Goal: Complete application form: Complete application form

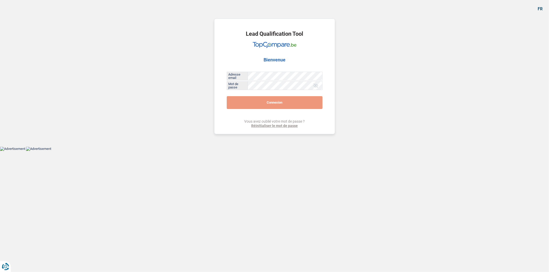
click at [256, 102] on button "Connexion" at bounding box center [275, 102] width 96 height 13
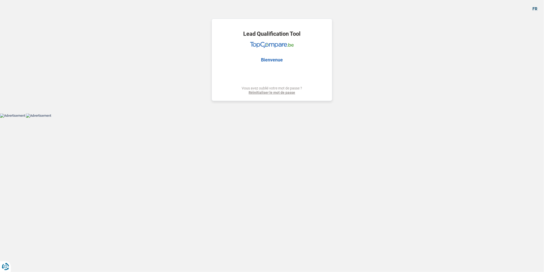
select select "car"
select select "other"
select select "48"
select select "car"
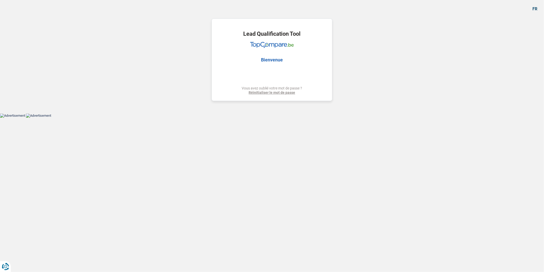
select select "car"
select select "yes"
select select "other"
select select "48"
select select "worker"
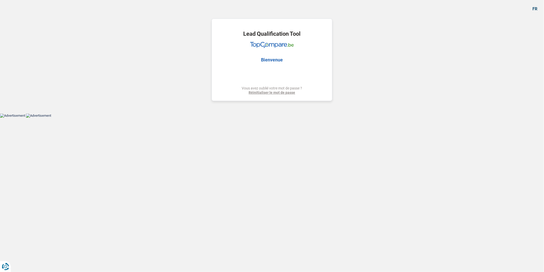
select select "netSalary"
select select "mealVouchers"
select select "liveWithParents"
select select "car"
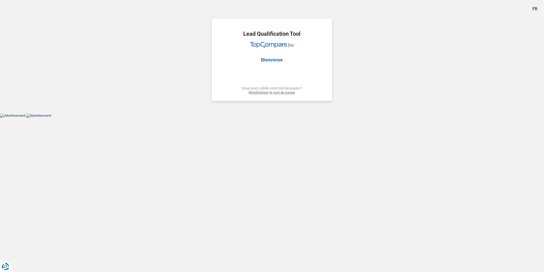
select select "yes"
select select "other"
select select "48"
select select "32"
select select "single"
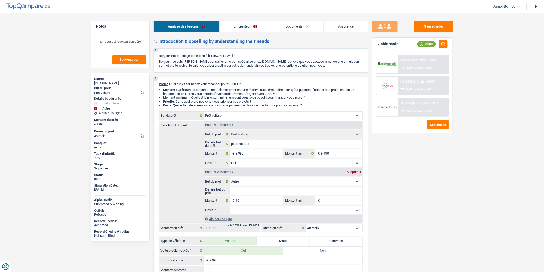
click at [245, 30] on link "Emprunteur" at bounding box center [246, 26] width 52 height 11
select select "car"
select select "other"
select select "60"
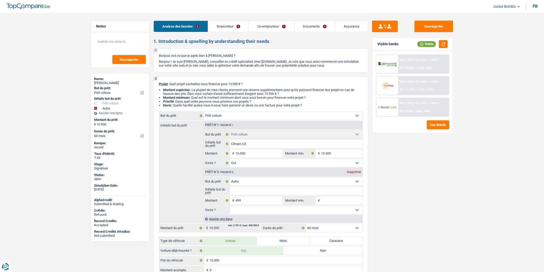
select select "car"
select select "yes"
select select "other"
select select "60"
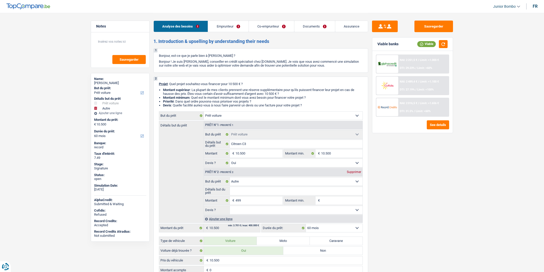
select select "invalid"
select select "disabilityPension"
select select "familyAllowances"
select select "disabilityPension"
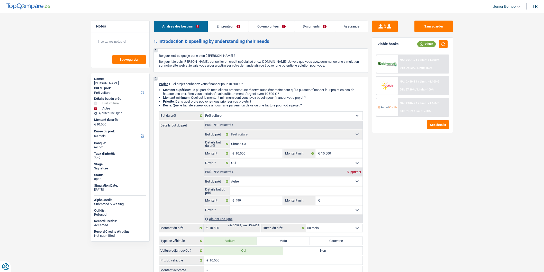
select select "rents"
select select "car"
select select "yes"
select select "other"
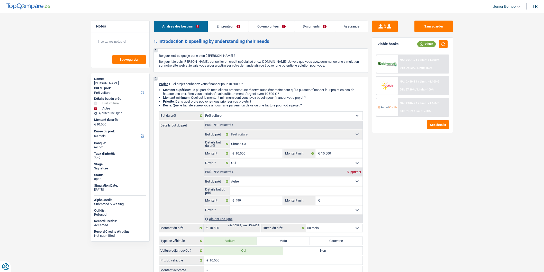
select select "60"
click at [230, 27] on link "Emprunteur" at bounding box center [228, 26] width 40 height 11
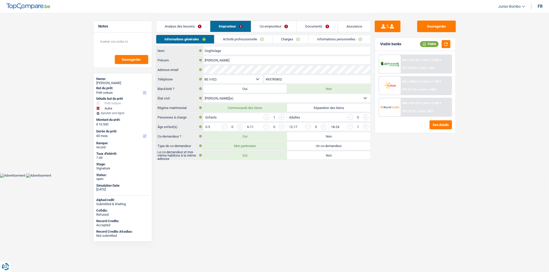
click at [292, 39] on link "Charges" at bounding box center [290, 39] width 36 height 8
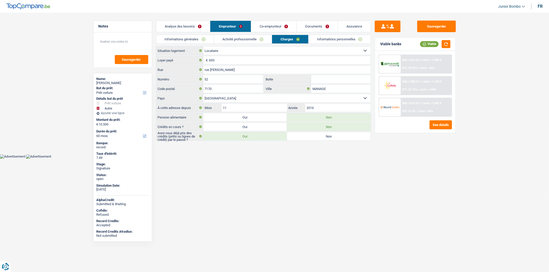
click at [326, 42] on link "Informations personnelles" at bounding box center [339, 39] width 62 height 8
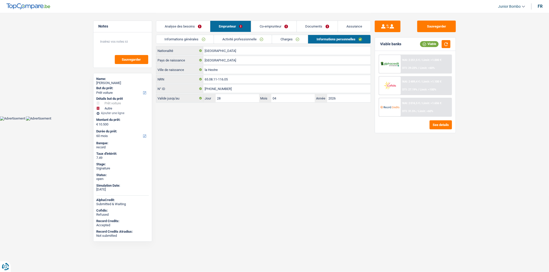
click at [247, 40] on link "Activité professionnelle" at bounding box center [243, 39] width 58 height 8
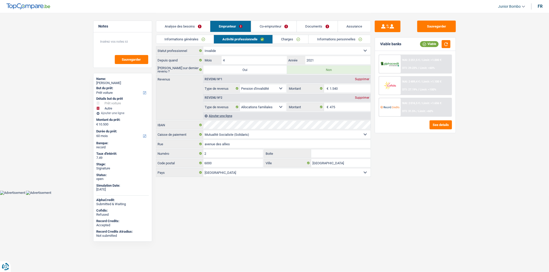
click at [292, 39] on link "Charges" at bounding box center [291, 39] width 36 height 8
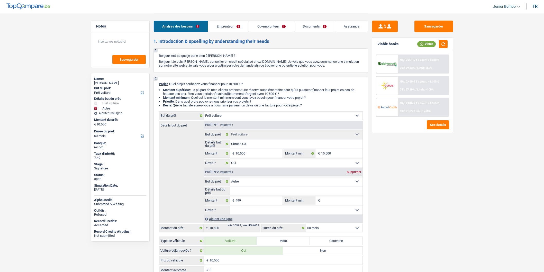
select select "car"
select select "other"
select select "60"
select select "car"
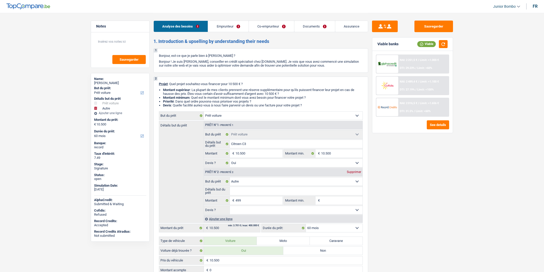
select select "car"
select select "yes"
select select "other"
select select "60"
select select "invalid"
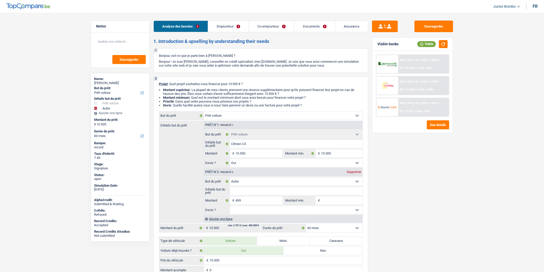
select select "invalid"
select select "disabilityPension"
select select "familyAllowances"
select select "disabilityPension"
select select "rents"
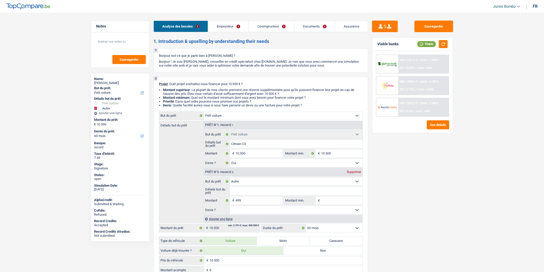
select select "car"
select select "yes"
select select "other"
select select "60"
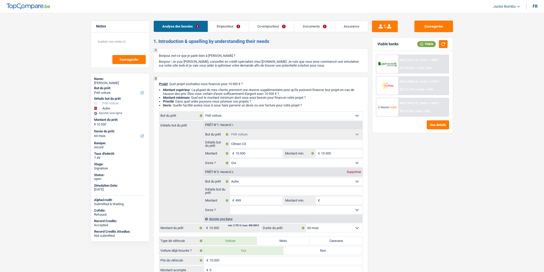
select select "invalid"
select select "disabilityPension"
select select "familyAllowances"
select select "solidaris"
select select "BE"
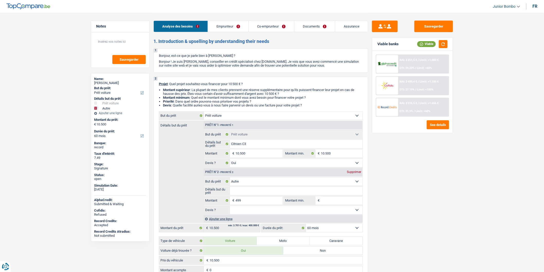
click at [222, 25] on link "Emprunteur" at bounding box center [228, 26] width 40 height 11
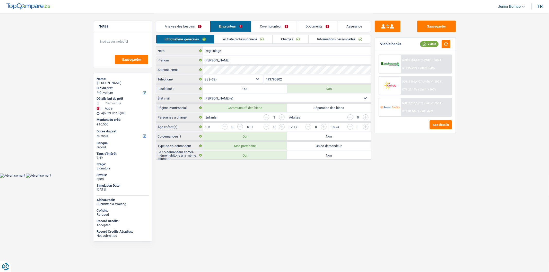
click at [234, 42] on link "Activité professionnelle" at bounding box center [243, 39] width 58 height 8
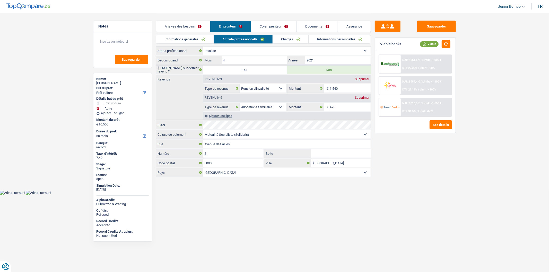
click at [271, 29] on link "Co-emprunteur" at bounding box center [273, 26] width 45 height 11
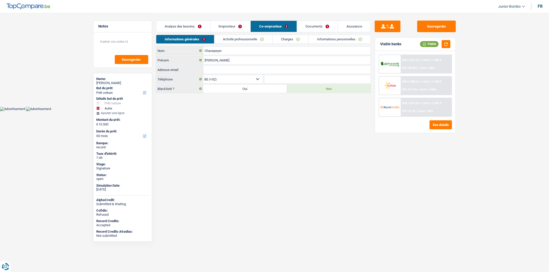
click at [250, 41] on link "Activité professionnelle" at bounding box center [243, 39] width 58 height 8
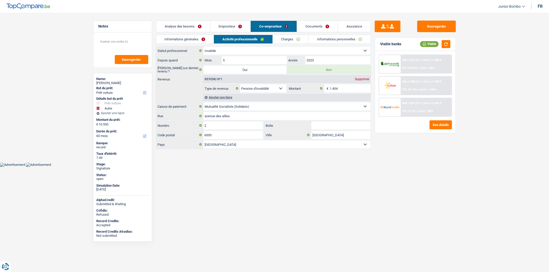
click at [231, 27] on link "Emprunteur" at bounding box center [230, 26] width 40 height 11
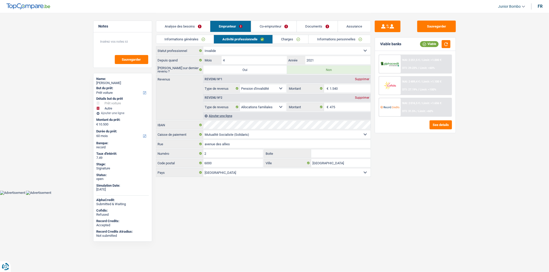
click at [192, 39] on link "Informations générales" at bounding box center [185, 39] width 58 height 8
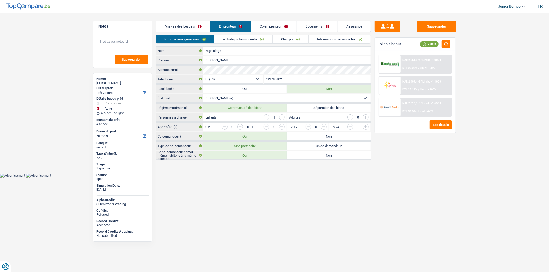
click at [190, 25] on link "Analyse des besoins" at bounding box center [183, 26] width 54 height 11
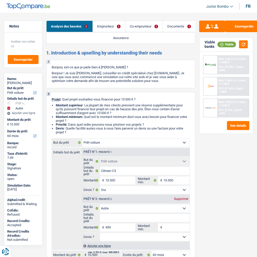
click at [109, 30] on link "Emprunteur" at bounding box center [109, 26] width 32 height 11
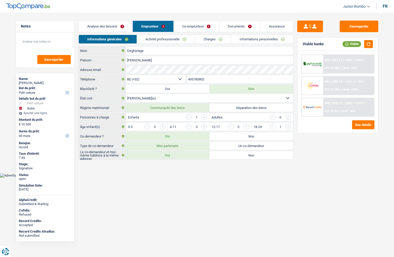
click at [214, 40] on link "Charges" at bounding box center [213, 39] width 36 height 8
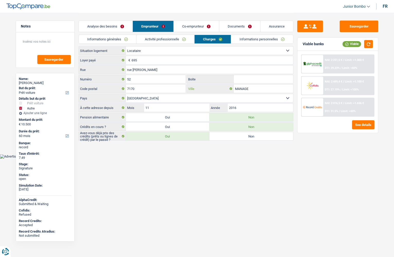
click at [246, 91] on input "MANAGE" at bounding box center [263, 89] width 59 height 8
click at [155, 9] on header "Junior Bombo ADMIN CA SA SO Se déconnecter fr" at bounding box center [197, 6] width 394 height 13
click at [102, 39] on link "Informations générales" at bounding box center [108, 39] width 58 height 8
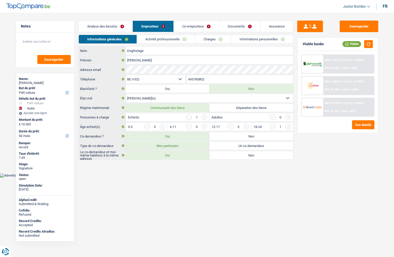
click at [210, 44] on div "Informations générales Activité professionnelle Charges Informations personnell…" at bounding box center [185, 41] width 215 height 12
click at [212, 39] on link "Charges" at bounding box center [213, 39] width 36 height 8
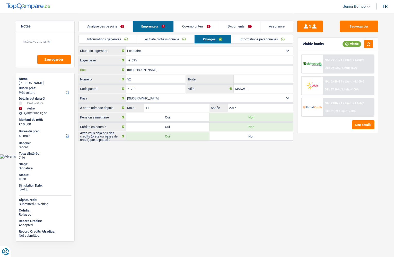
click at [169, 70] on input "rue [PERSON_NAME]" at bounding box center [209, 70] width 167 height 8
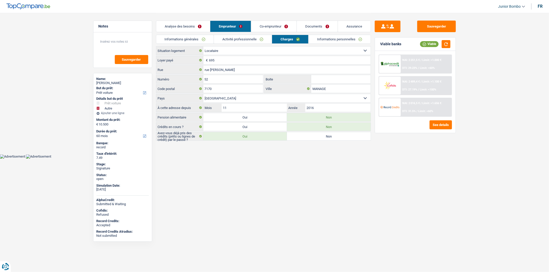
click at [325, 39] on link "Informations personnelles" at bounding box center [339, 39] width 62 height 8
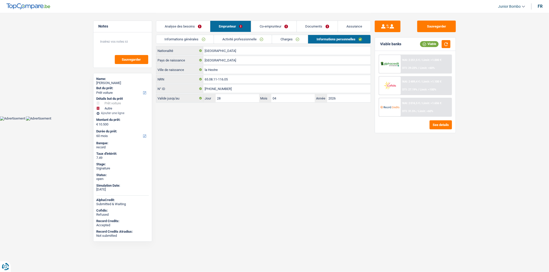
click at [185, 42] on link "Informations générales" at bounding box center [185, 39] width 58 height 8
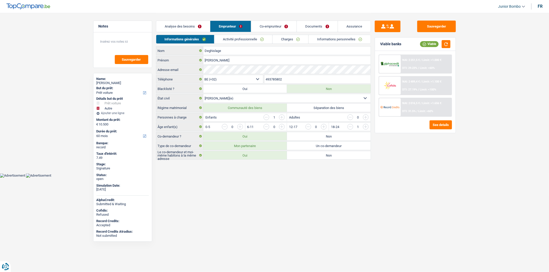
click at [268, 82] on input "493785802" at bounding box center [317, 79] width 106 height 8
paste input "[GEOGRAPHIC_DATA][PERSON_NAME]"
type input "493785802"
click at [279, 39] on link "Charges" at bounding box center [290, 39] width 36 height 8
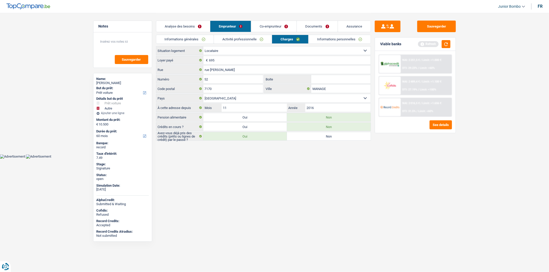
click at [241, 35] on li "Activité professionnelle" at bounding box center [242, 39] width 58 height 9
click at [245, 38] on link "Activité professionnelle" at bounding box center [243, 39] width 58 height 8
